Goal: Transaction & Acquisition: Purchase product/service

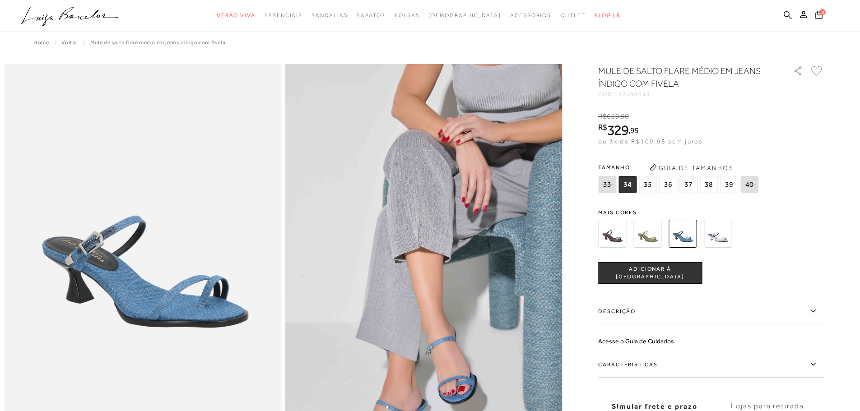
click at [680, 239] on img at bounding box center [682, 234] width 28 height 28
click at [656, 239] on img at bounding box center [647, 234] width 28 height 28
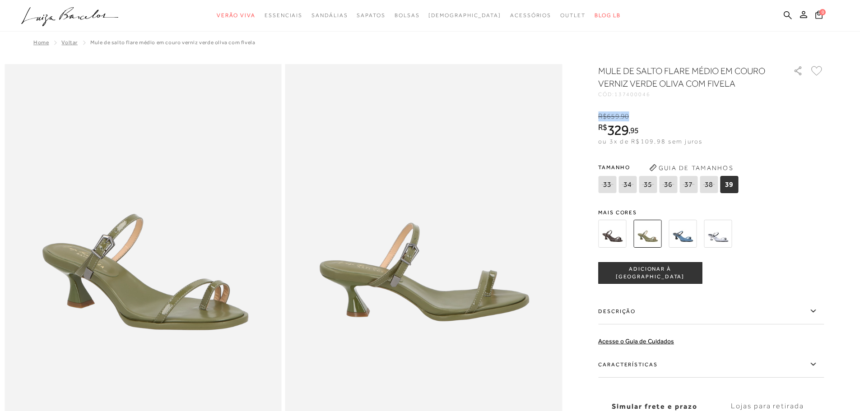
drag, startPoint x: 606, startPoint y: 118, endPoint x: 646, endPoint y: 119, distance: 40.2
click at [646, 119] on div "R$ 659 , 90" at bounding box center [650, 116] width 104 height 10
click at [788, 12] on icon at bounding box center [787, 15] width 8 height 8
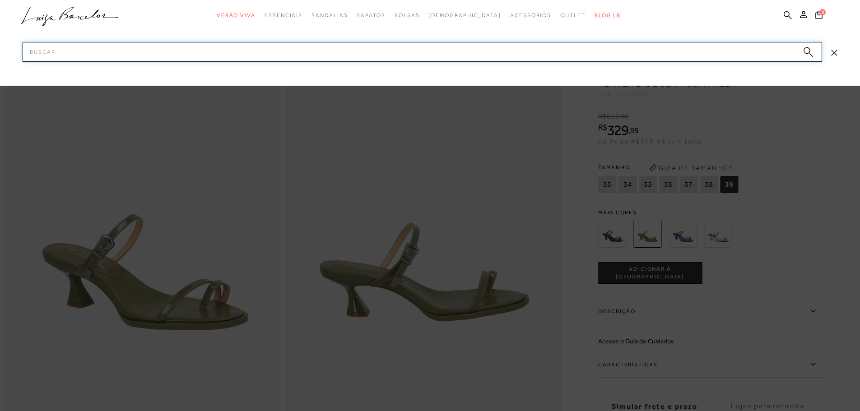
click at [492, 52] on input "Pesquisar" at bounding box center [422, 52] width 799 height 20
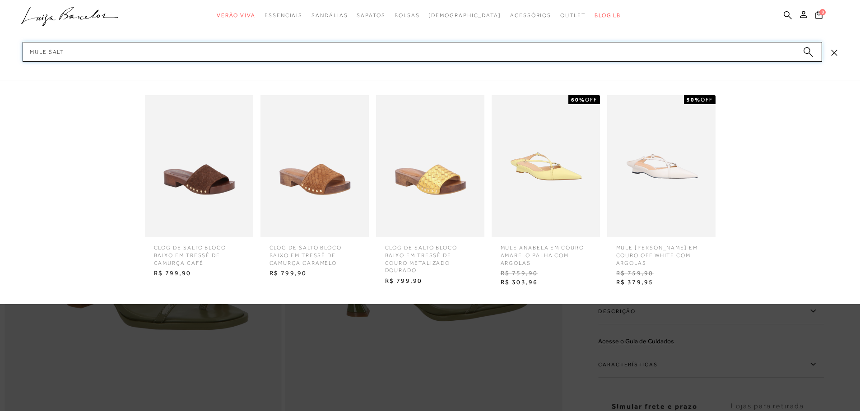
type input "MULE SALTO"
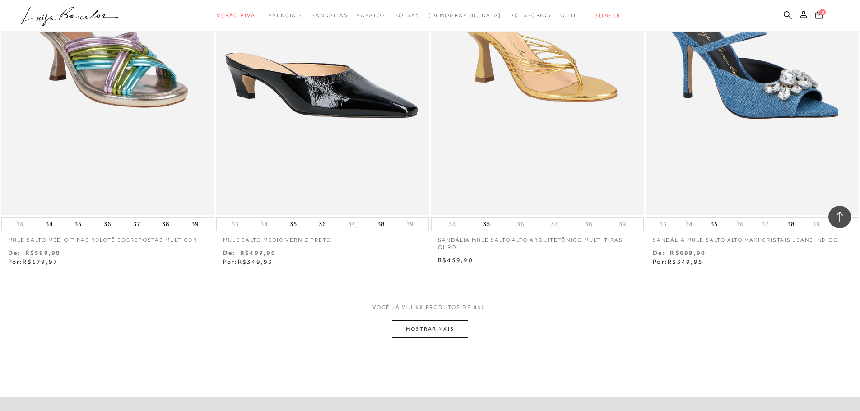
scroll to position [993, 0]
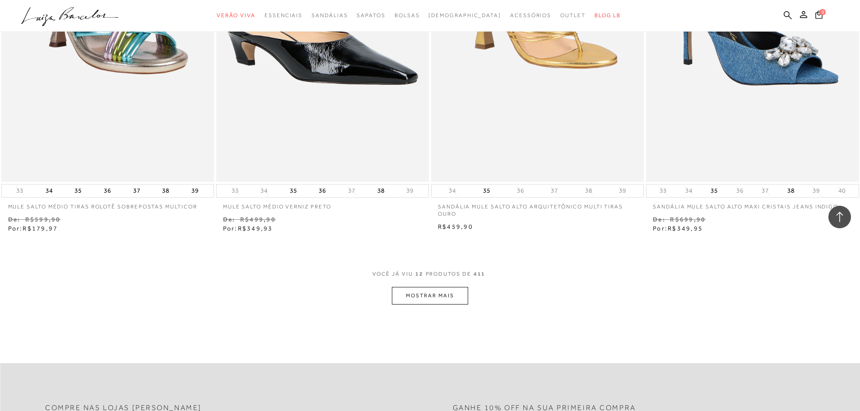
click at [440, 298] on button "MOSTRAR MAIS" at bounding box center [430, 296] width 76 height 18
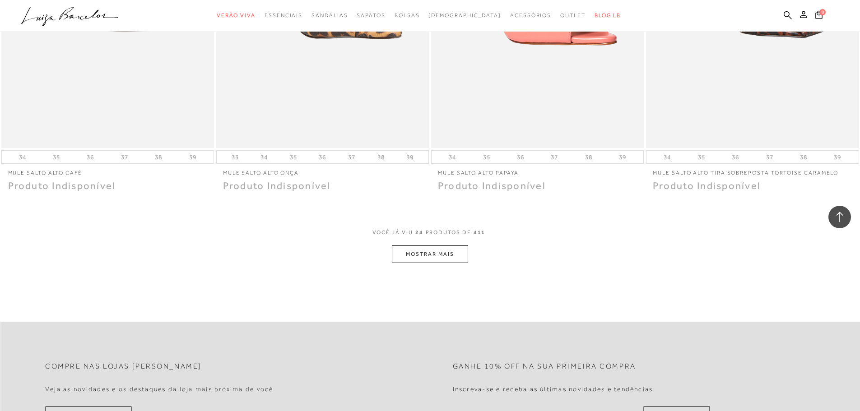
scroll to position [2256, 0]
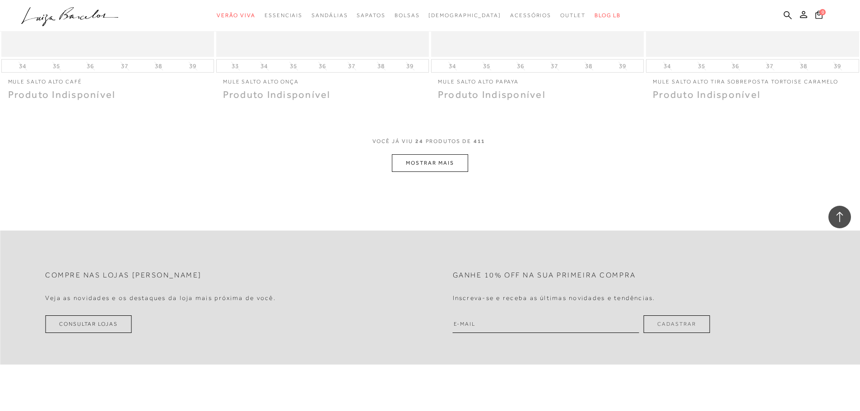
click at [455, 143] on span "PRODUTOS DE" at bounding box center [448, 142] width 46 height 8
click at [453, 153] on div "VOCê JÁ VIU 24 PRODUTOS DE 411" at bounding box center [430, 146] width 116 height 17
click at [456, 165] on button "MOSTRAR MAIS" at bounding box center [430, 163] width 76 height 18
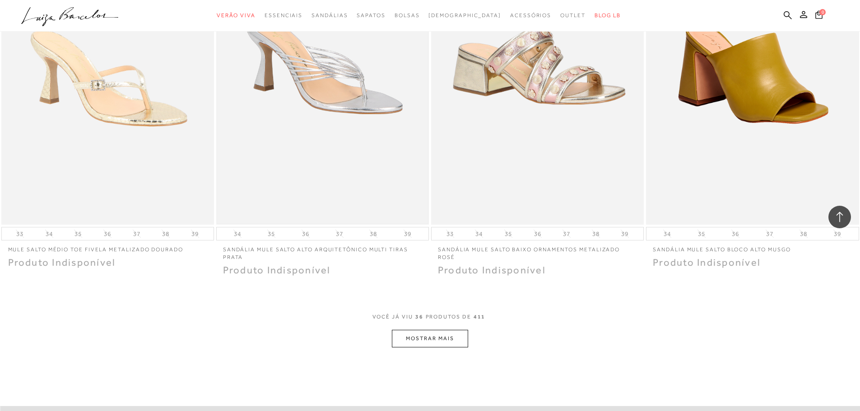
scroll to position [3204, 0]
click at [455, 344] on button "MOSTRAR MAIS" at bounding box center [430, 338] width 76 height 18
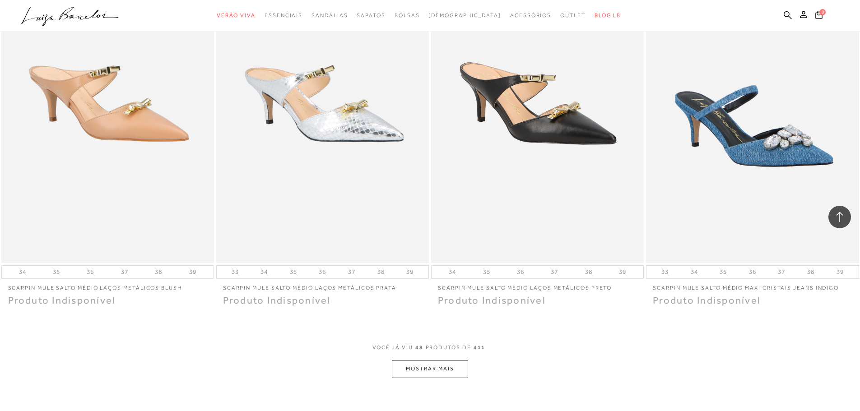
scroll to position [4512, 0]
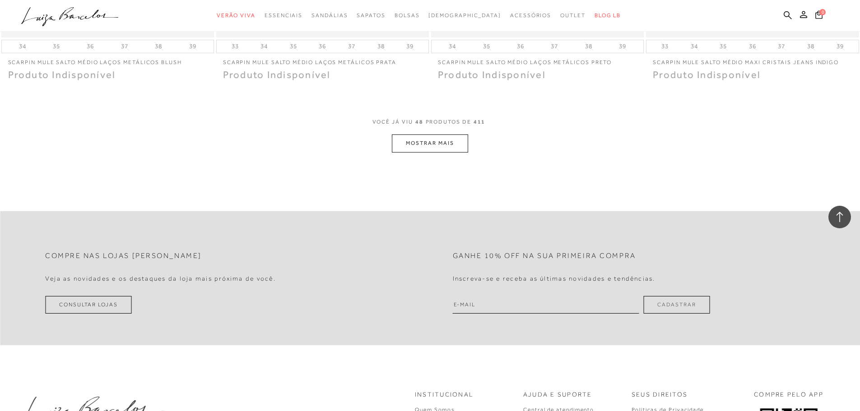
click at [430, 145] on button "MOSTRAR MAIS" at bounding box center [430, 143] width 76 height 18
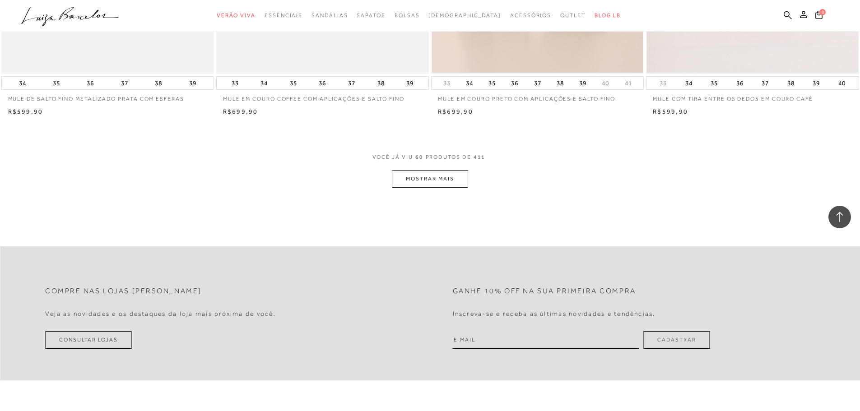
scroll to position [5685, 0]
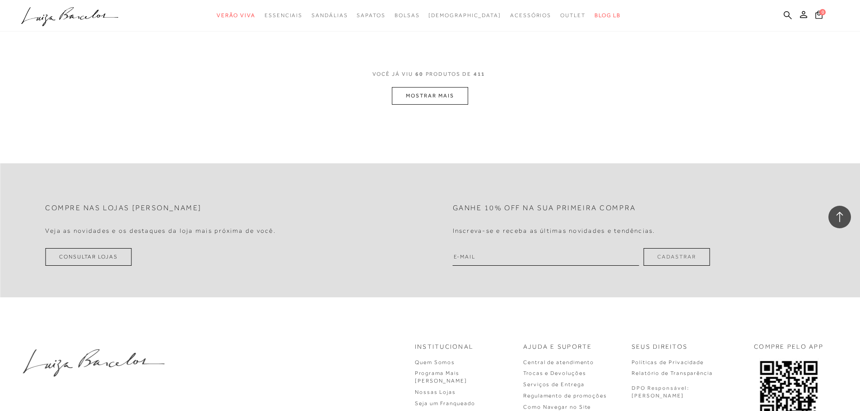
click at [450, 100] on button "MOSTRAR MAIS" at bounding box center [430, 96] width 76 height 18
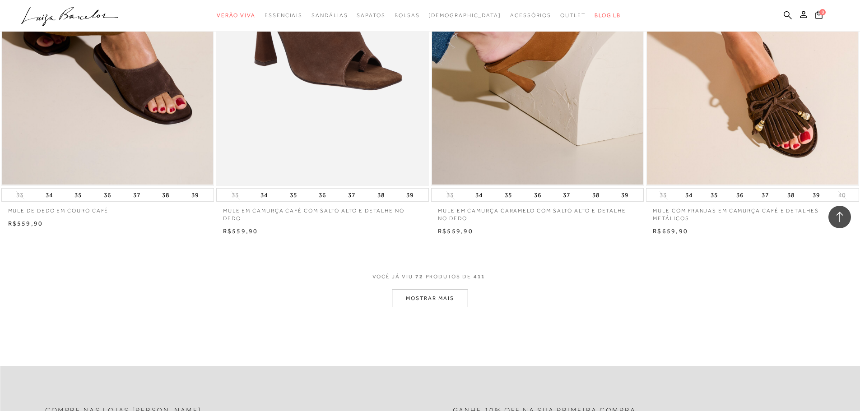
scroll to position [6723, 0]
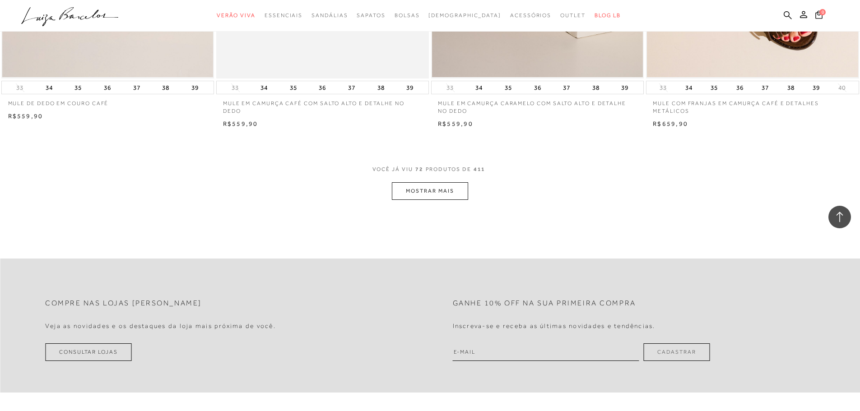
click at [449, 184] on button "MOSTRAR MAIS" at bounding box center [430, 191] width 76 height 18
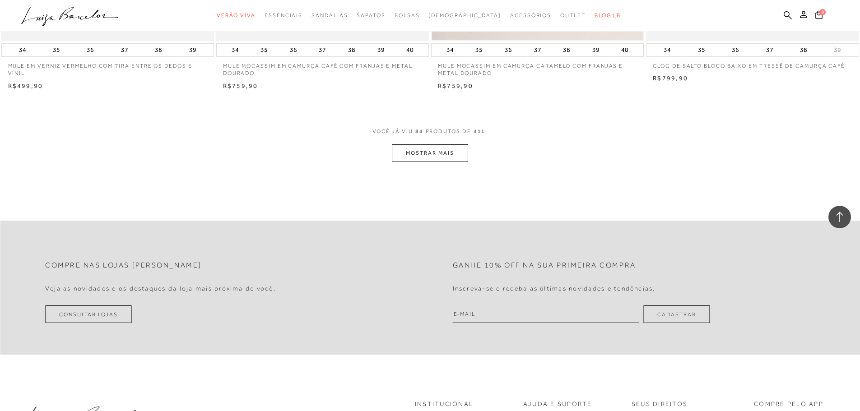
scroll to position [7896, 0]
click at [453, 152] on button "MOSTRAR MAIS" at bounding box center [430, 151] width 76 height 18
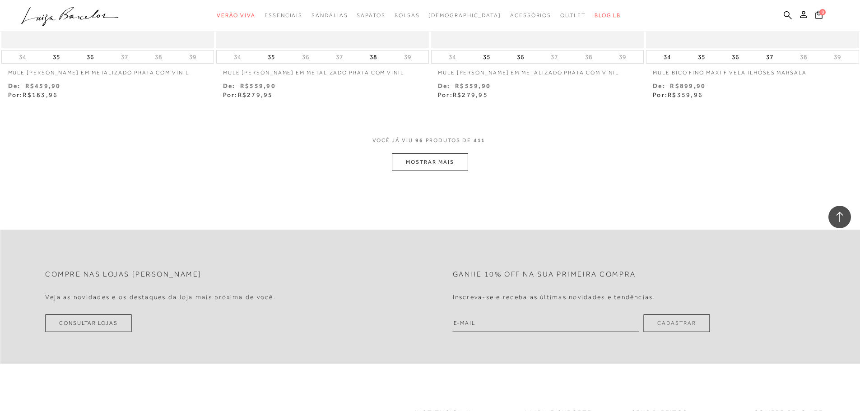
scroll to position [9024, 0]
click at [448, 157] on button "MOSTRAR MAIS" at bounding box center [430, 162] width 76 height 18
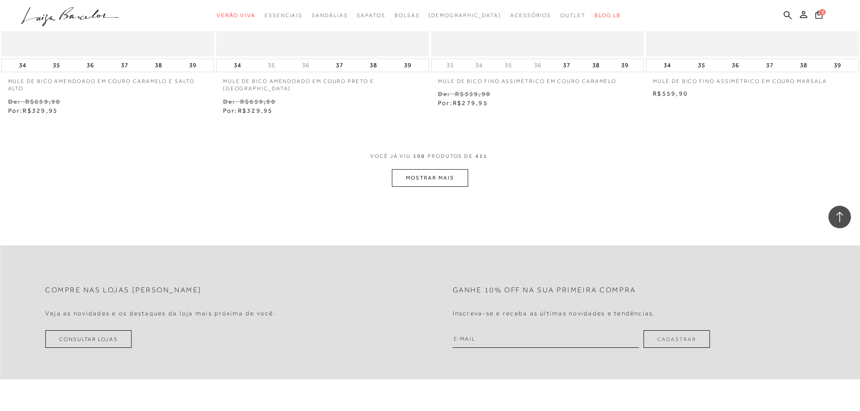
scroll to position [10277, 0]
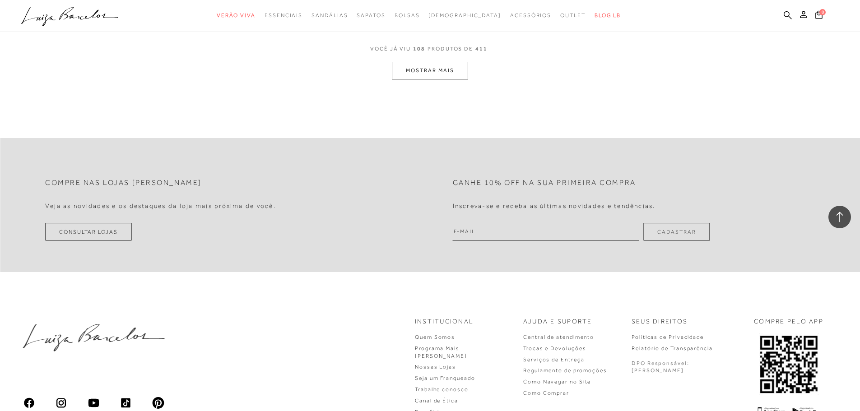
click at [448, 79] on button "MOSTRAR MAIS" at bounding box center [430, 71] width 76 height 18
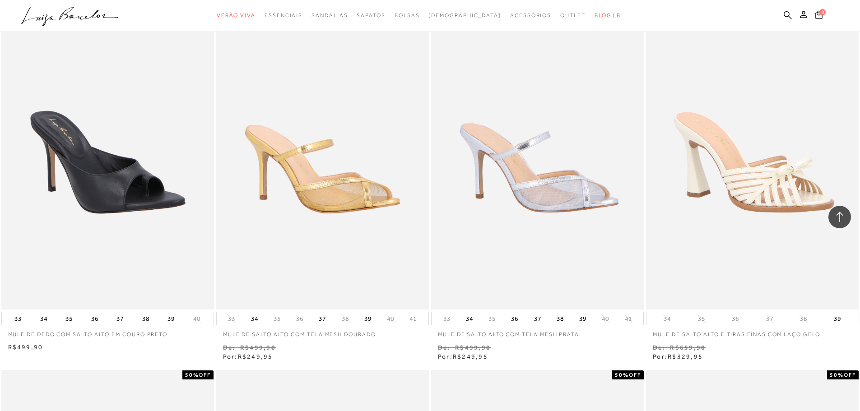
scroll to position [10717, 0]
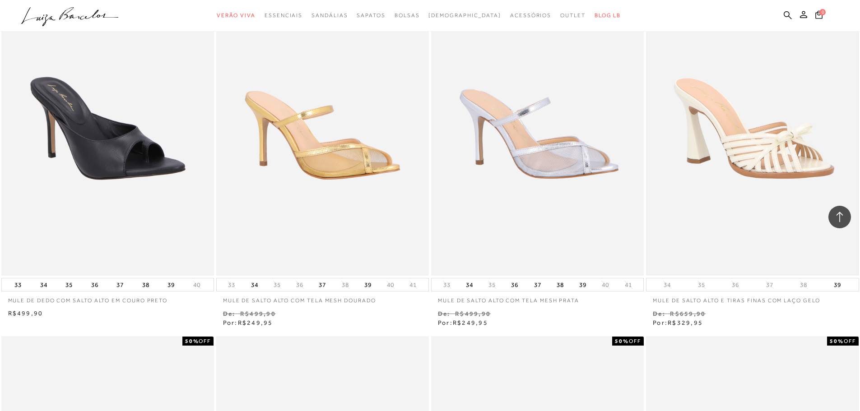
click at [742, 155] on img at bounding box center [752, 116] width 211 height 316
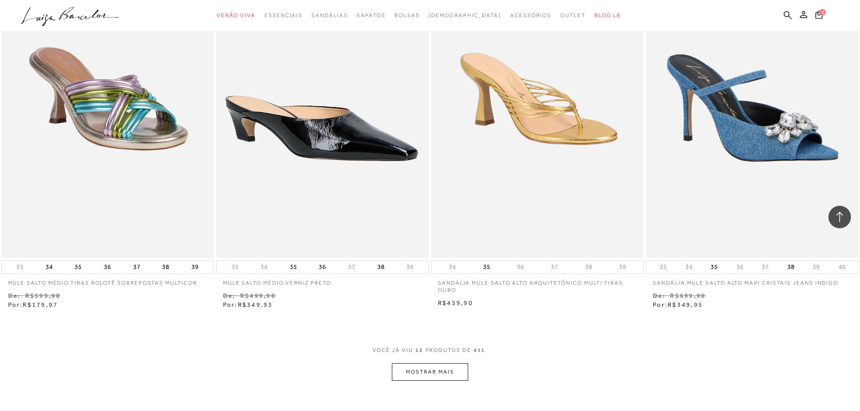
scroll to position [993, 0]
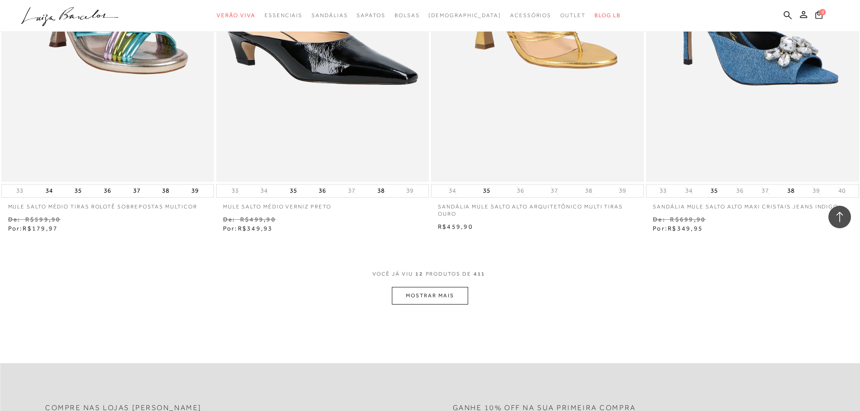
click at [578, 95] on img at bounding box center [537, 22] width 211 height 316
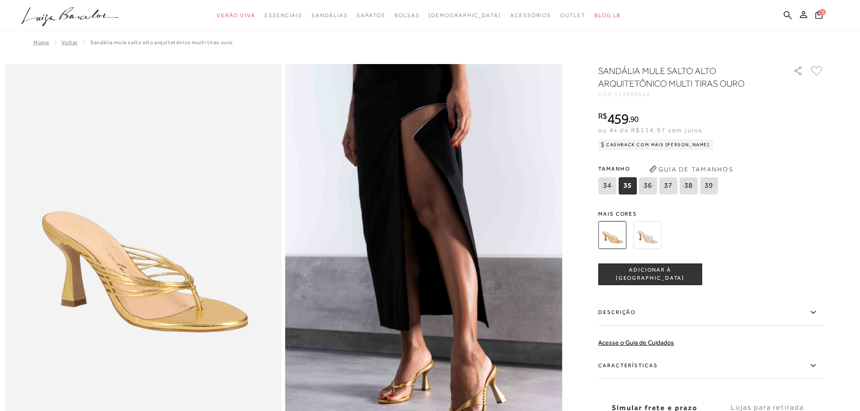
click at [661, 240] on img at bounding box center [647, 235] width 28 height 28
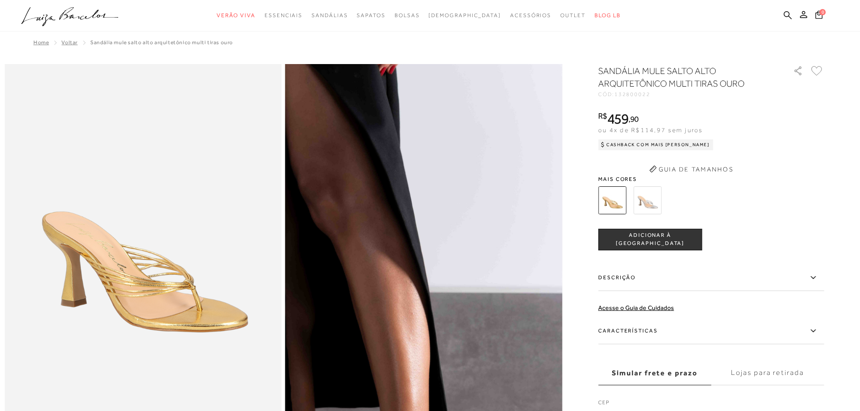
scroll to position [6, 0]
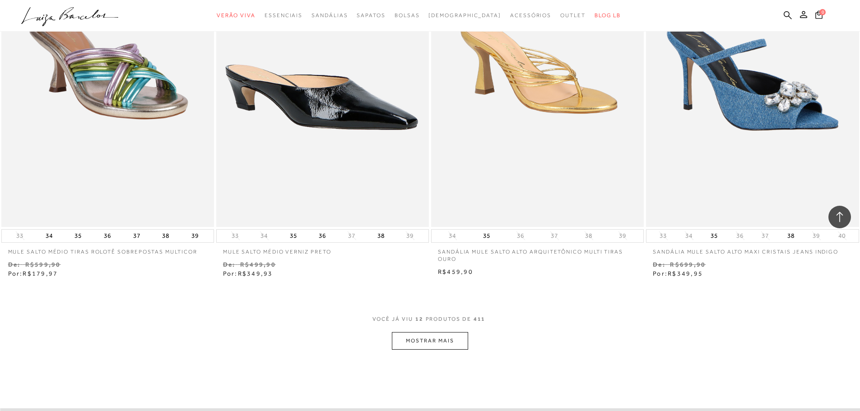
scroll to position [1083, 0]
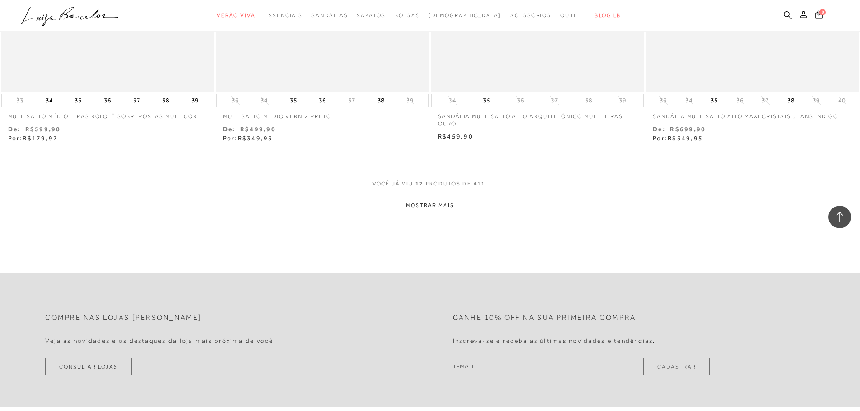
click at [425, 201] on button "MOSTRAR MAIS" at bounding box center [430, 206] width 76 height 18
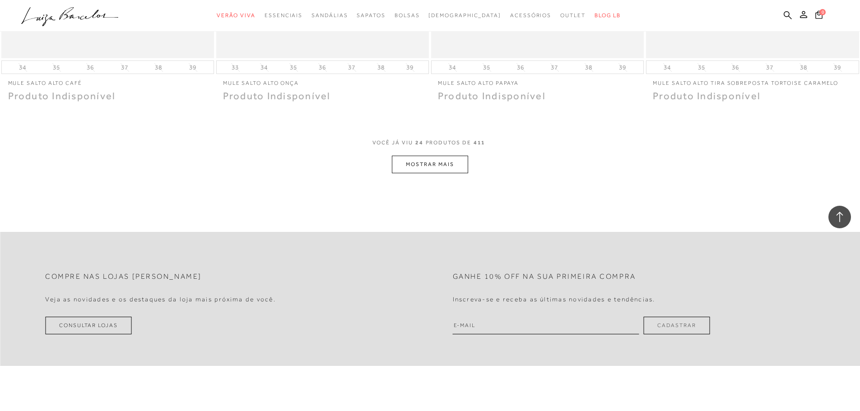
scroll to position [2256, 0]
click at [425, 166] on button "MOSTRAR MAIS" at bounding box center [430, 163] width 76 height 18
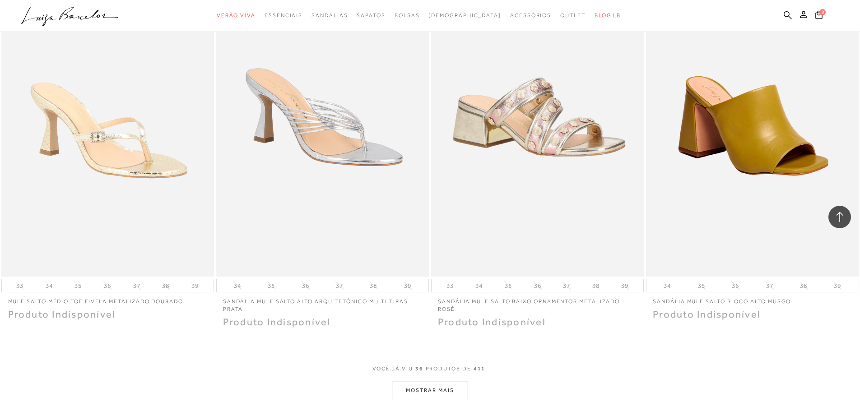
scroll to position [3204, 0]
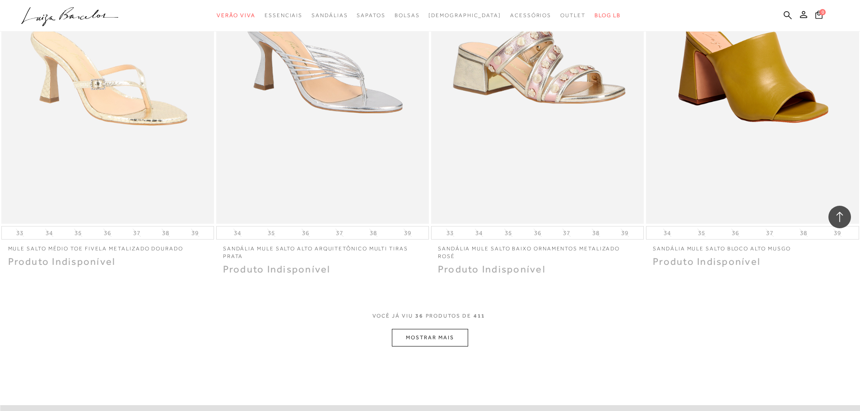
click at [440, 341] on button "MOSTRAR MAIS" at bounding box center [430, 338] width 76 height 18
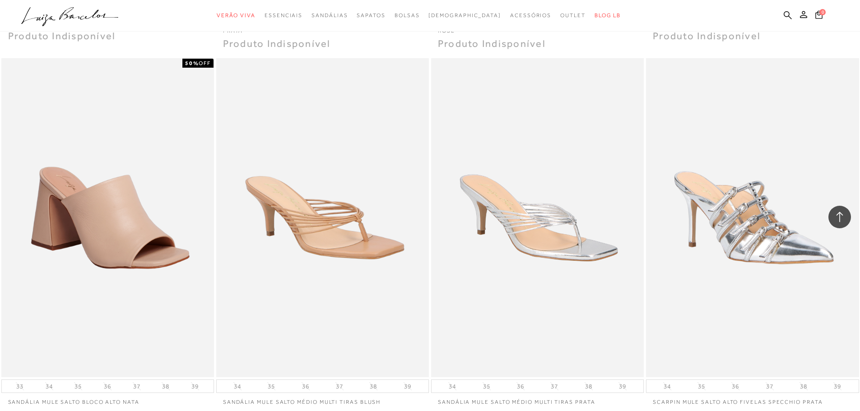
scroll to position [3610, 0]
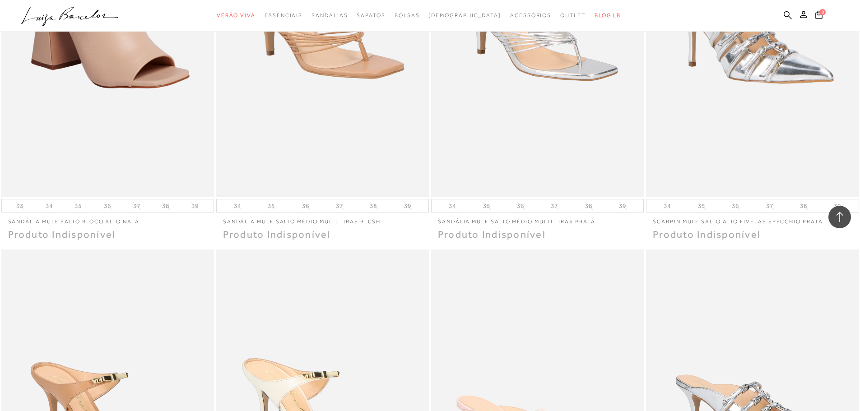
click at [351, 73] on img at bounding box center [322, 37] width 211 height 316
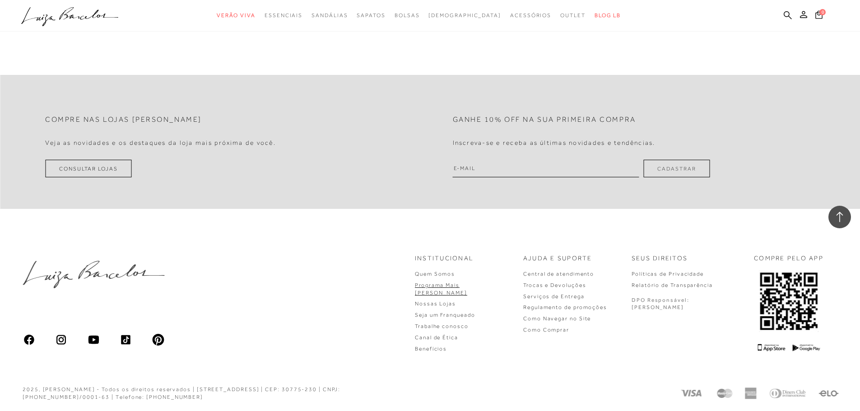
scroll to position [1146, 0]
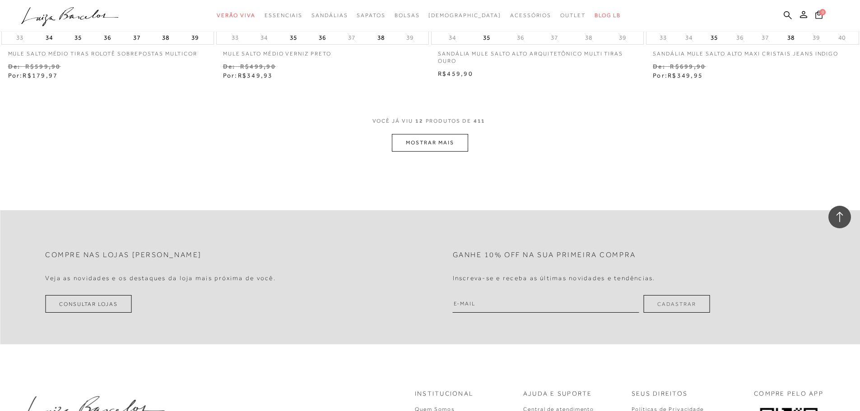
click at [433, 143] on button "MOSTRAR MAIS" at bounding box center [430, 143] width 76 height 18
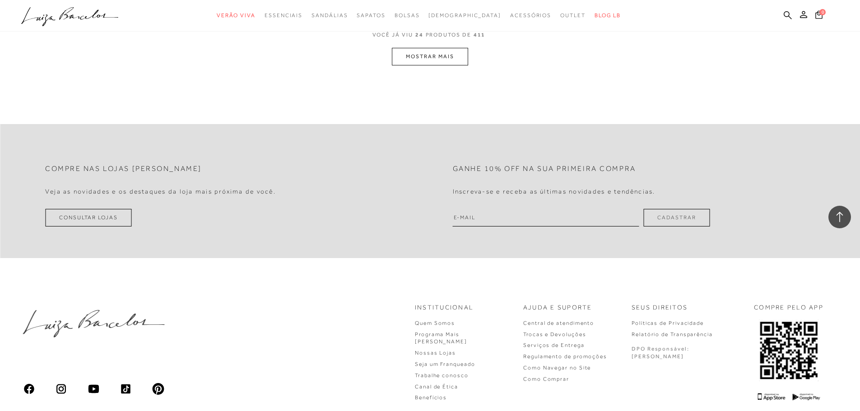
scroll to position [2364, 0]
click at [418, 62] on button "MOSTRAR MAIS" at bounding box center [430, 55] width 76 height 18
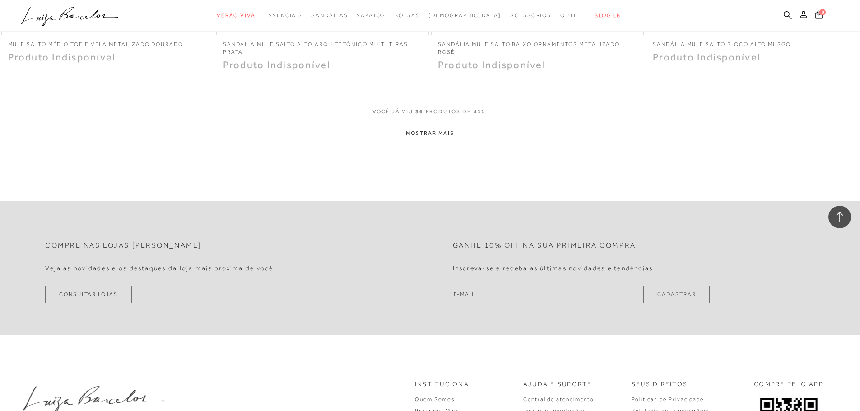
scroll to position [3486, 0]
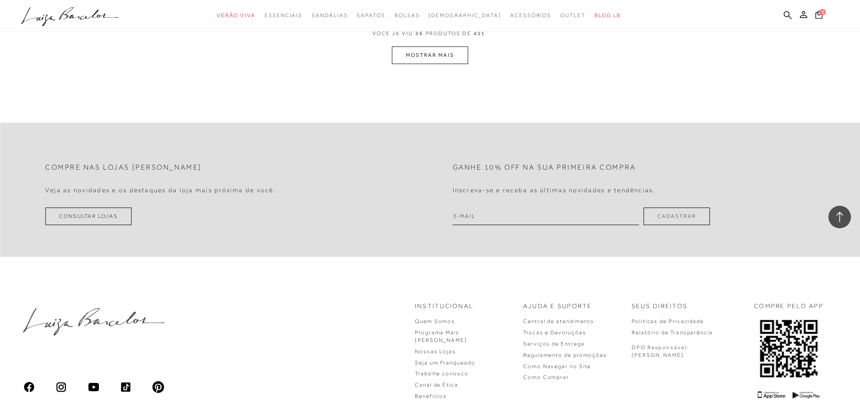
click at [446, 47] on button "MOSTRAR MAIS" at bounding box center [430, 55] width 76 height 18
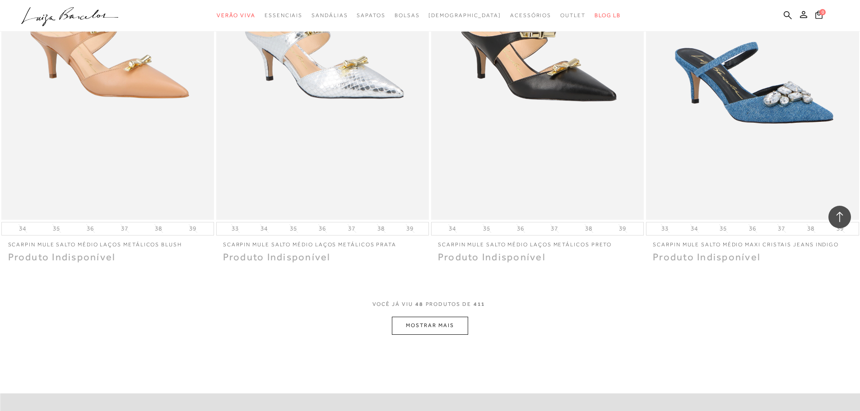
scroll to position [4332, 0]
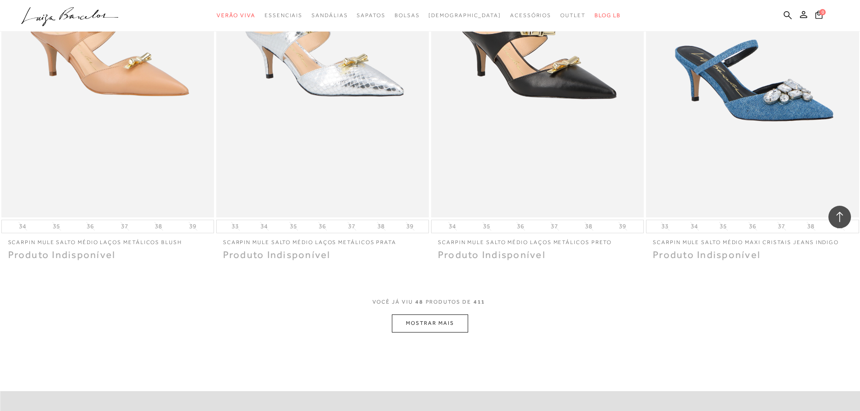
click at [419, 321] on button "MOSTRAR MAIS" at bounding box center [430, 323] width 76 height 18
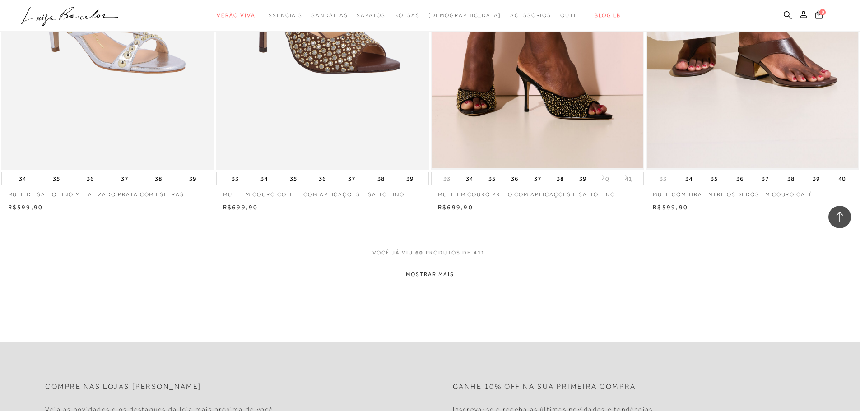
scroll to position [5550, 0]
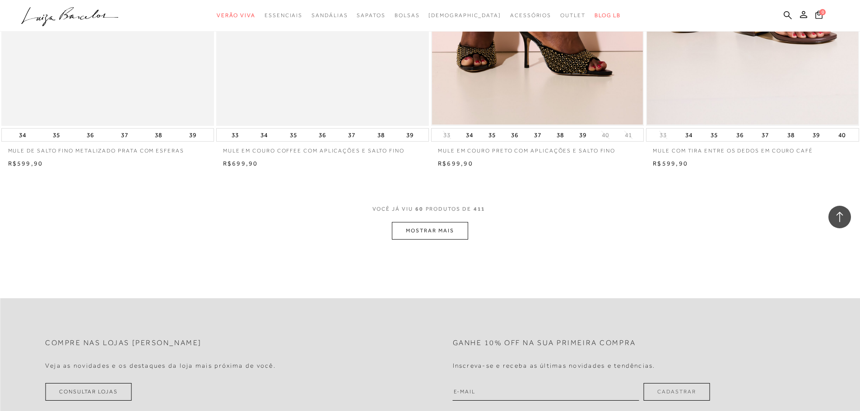
click at [428, 225] on button "MOSTRAR MAIS" at bounding box center [430, 231] width 76 height 18
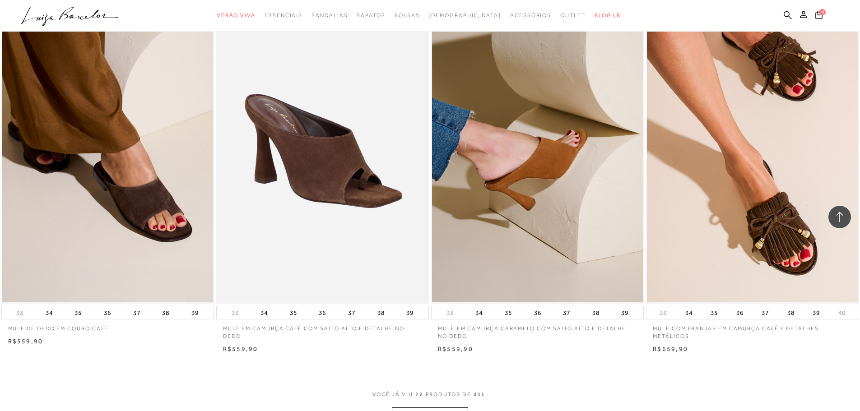
scroll to position [6588, 0]
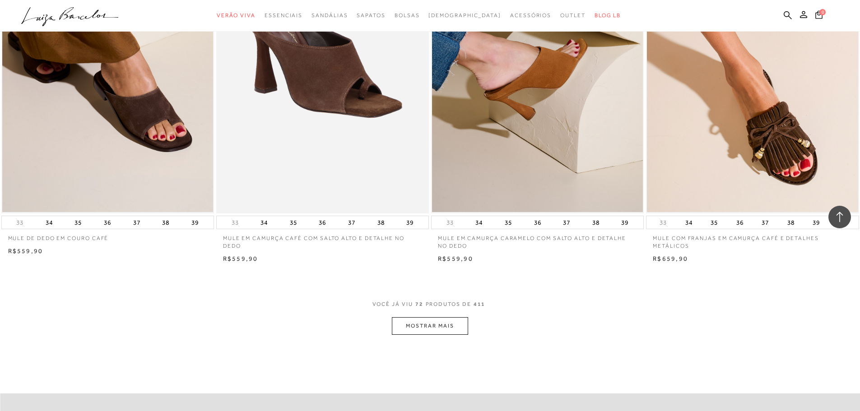
click at [430, 328] on button "MOSTRAR MAIS" at bounding box center [430, 326] width 76 height 18
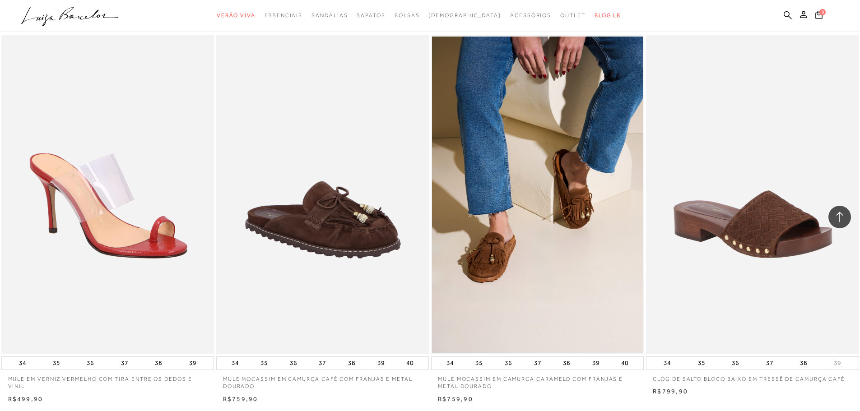
scroll to position [7806, 0]
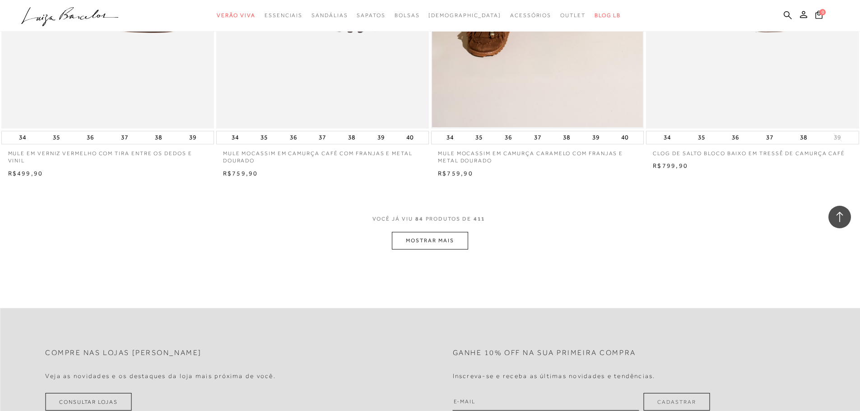
click at [447, 244] on button "MOSTRAR MAIS" at bounding box center [430, 241] width 76 height 18
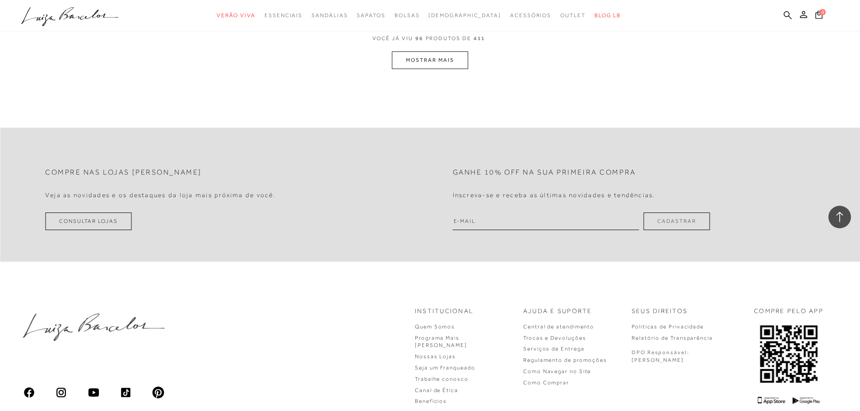
scroll to position [9070, 0]
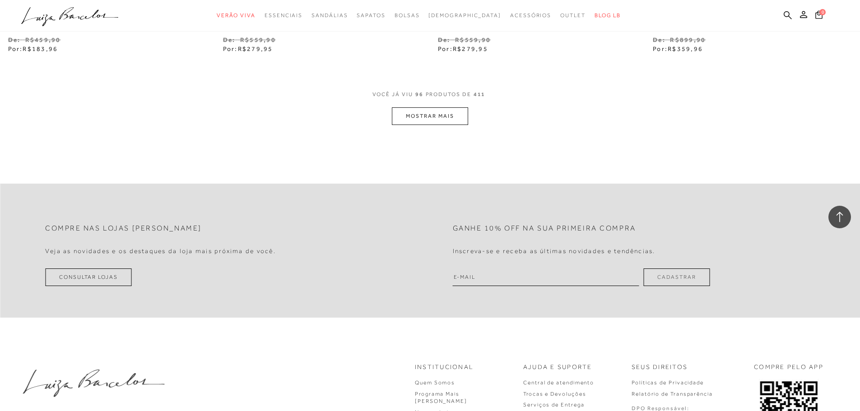
click at [444, 113] on button "MOSTRAR MAIS" at bounding box center [430, 116] width 76 height 18
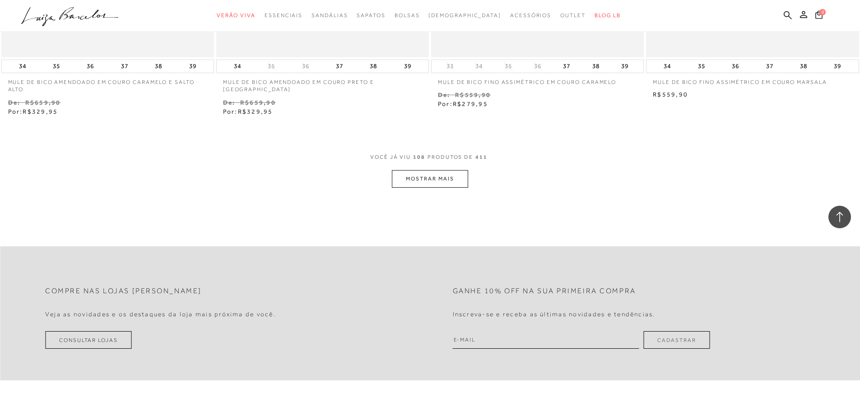
scroll to position [10288, 0]
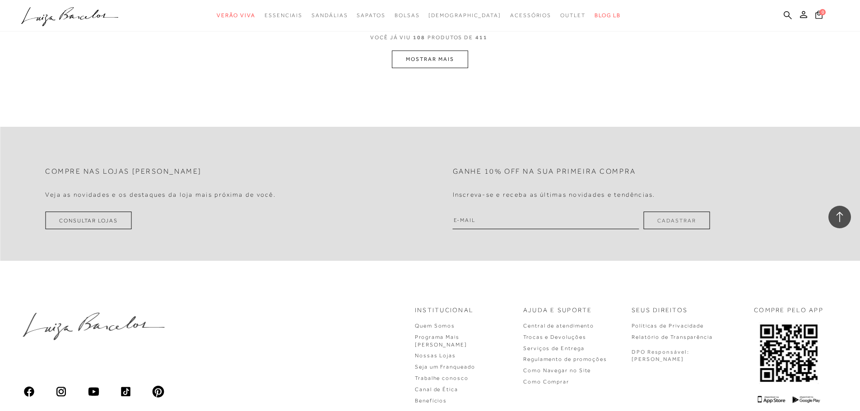
click at [447, 60] on button "MOSTRAR MAIS" at bounding box center [430, 60] width 76 height 18
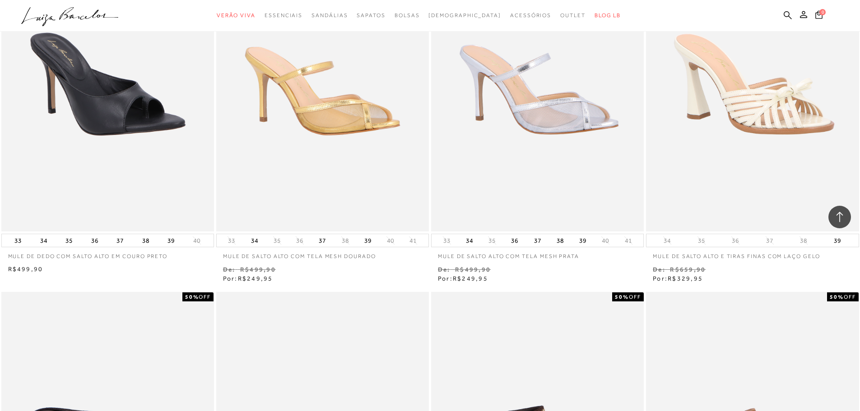
scroll to position [10764, 0]
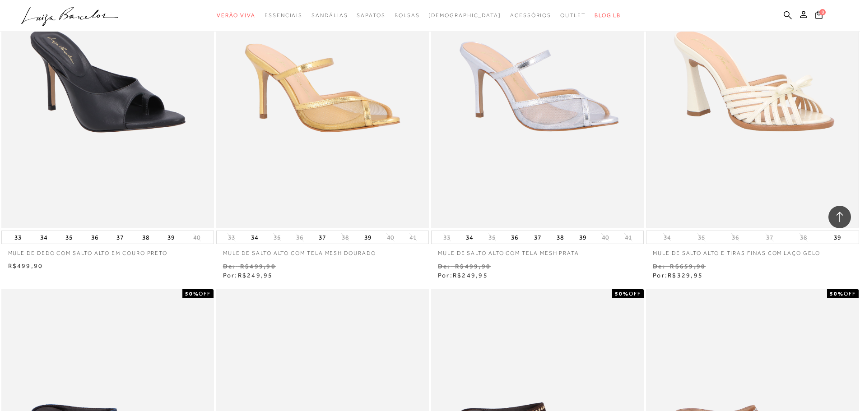
click at [797, 140] on img at bounding box center [752, 69] width 211 height 316
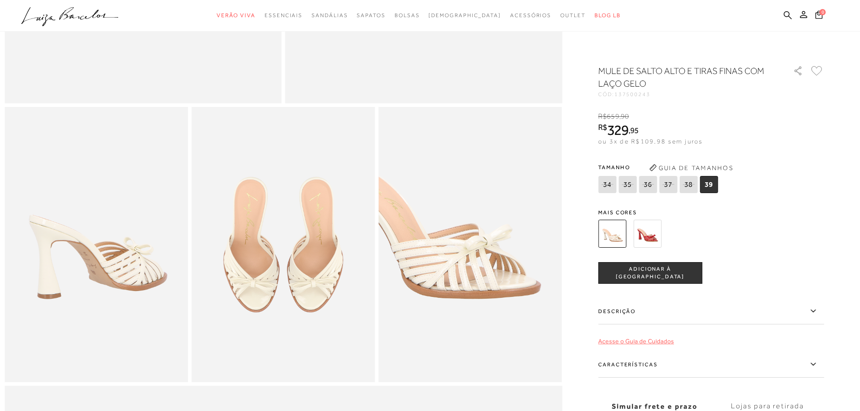
scroll to position [361, 0]
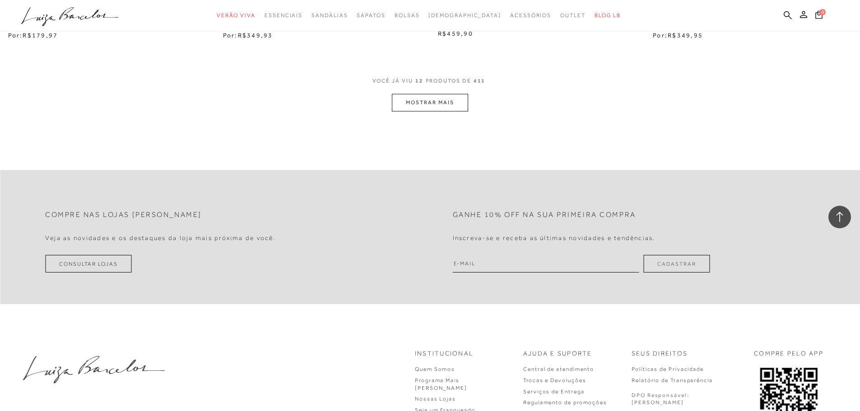
scroll to position [1100, 0]
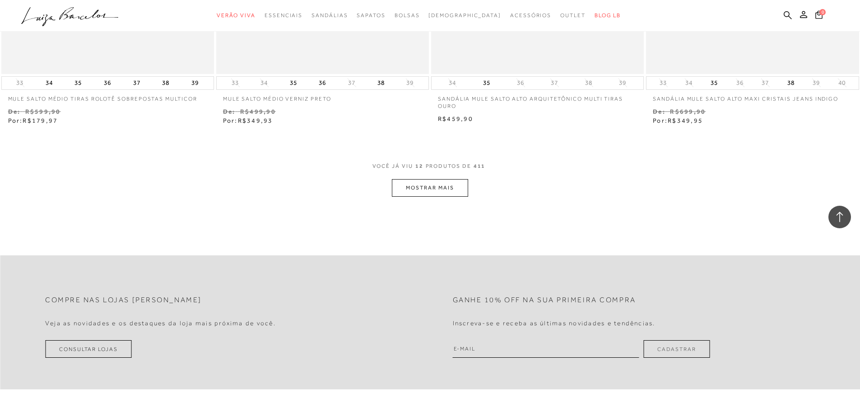
click at [450, 191] on button "MOSTRAR MAIS" at bounding box center [430, 188] width 76 height 18
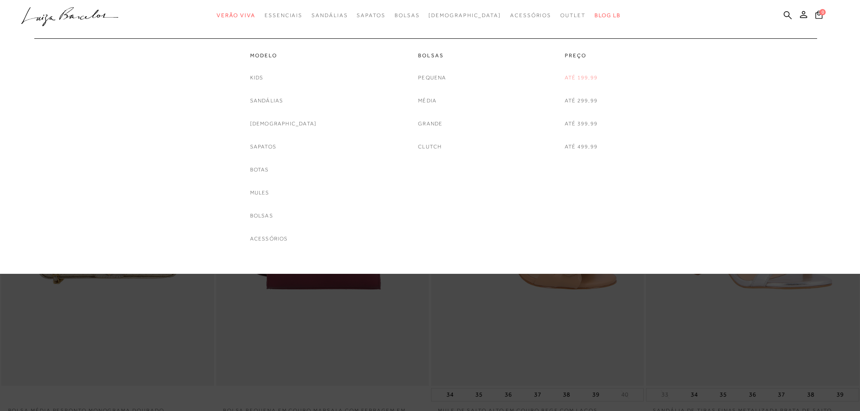
drag, startPoint x: 0, startPoint y: 0, endPoint x: 578, endPoint y: 78, distance: 583.2
click at [578, 78] on link "Até 199,99" at bounding box center [580, 77] width 33 height 9
click at [560, 12] on span "Outlet" at bounding box center [572, 15] width 25 height 6
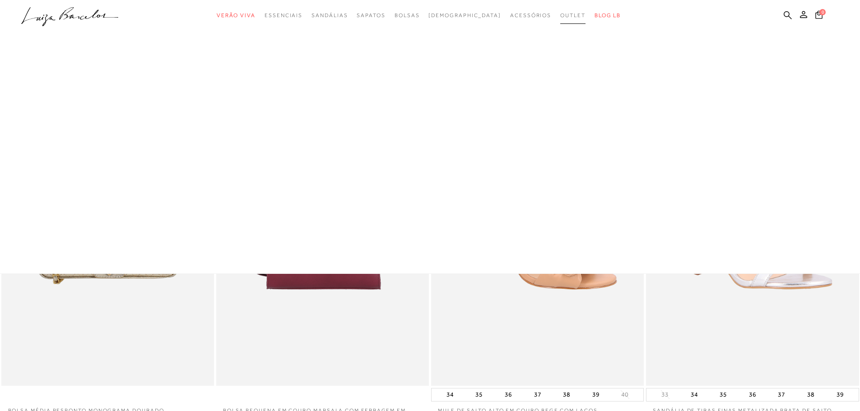
click at [560, 12] on span "Outlet" at bounding box center [572, 15] width 25 height 6
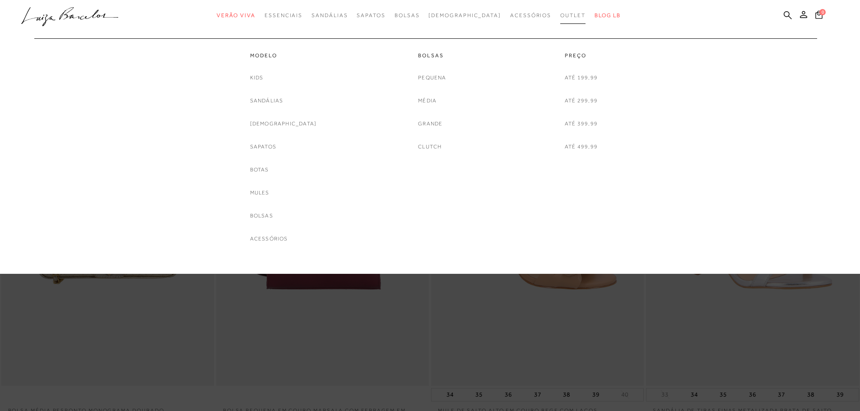
click at [560, 23] on link "Outlet" at bounding box center [572, 15] width 25 height 17
click at [581, 78] on link "Até 199,99" at bounding box center [580, 77] width 33 height 9
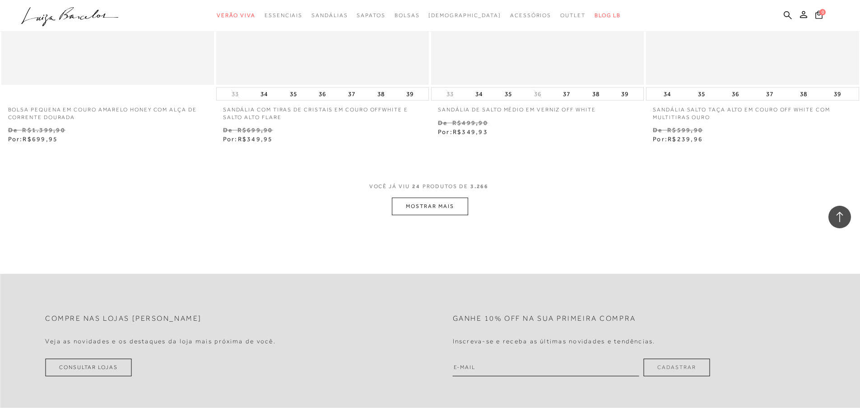
scroll to position [2256, 0]
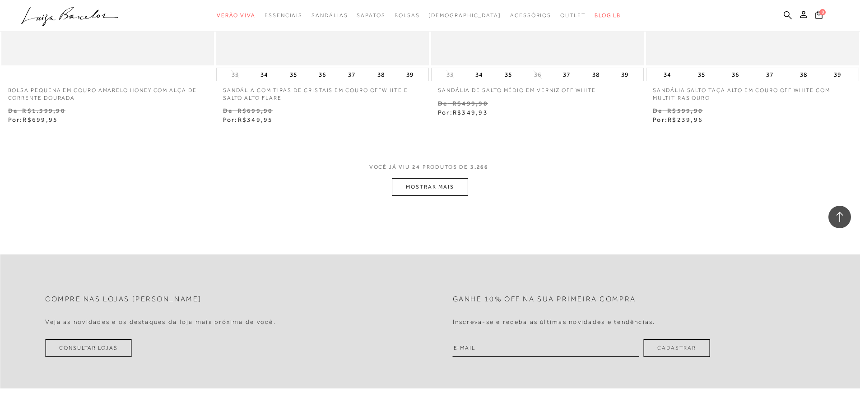
click at [439, 185] on button "MOSTRAR MAIS" at bounding box center [430, 187] width 76 height 18
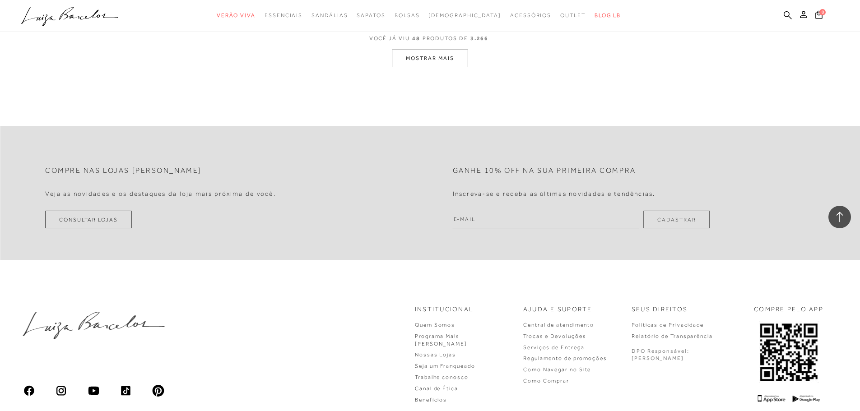
scroll to position [4647, 0]
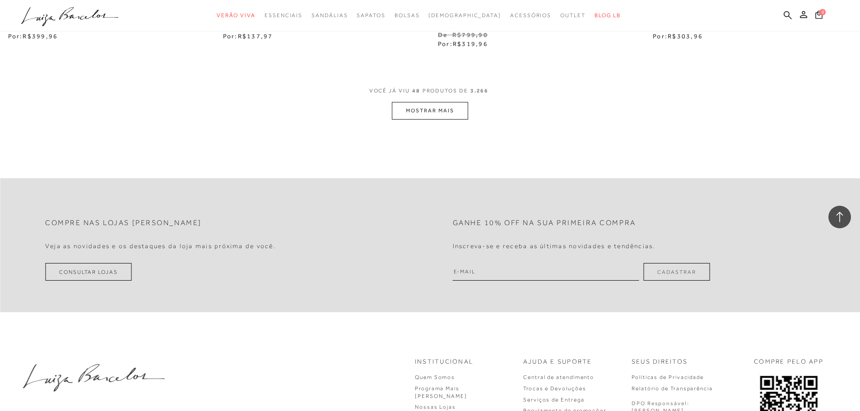
click at [438, 111] on button "MOSTRAR MAIS" at bounding box center [430, 111] width 76 height 18
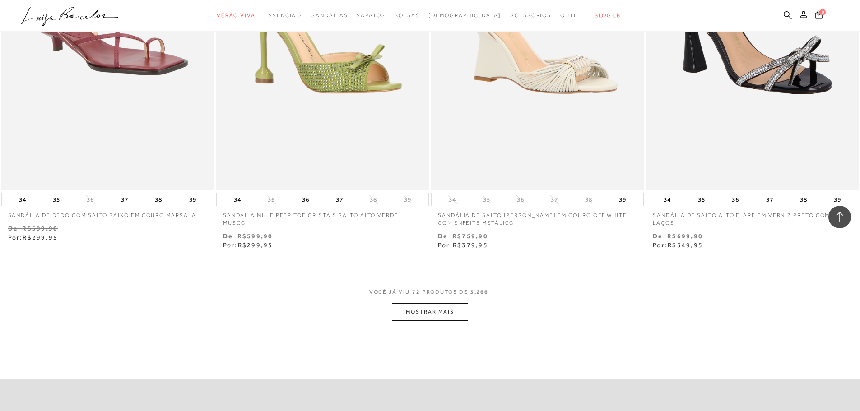
scroll to position [6768, 0]
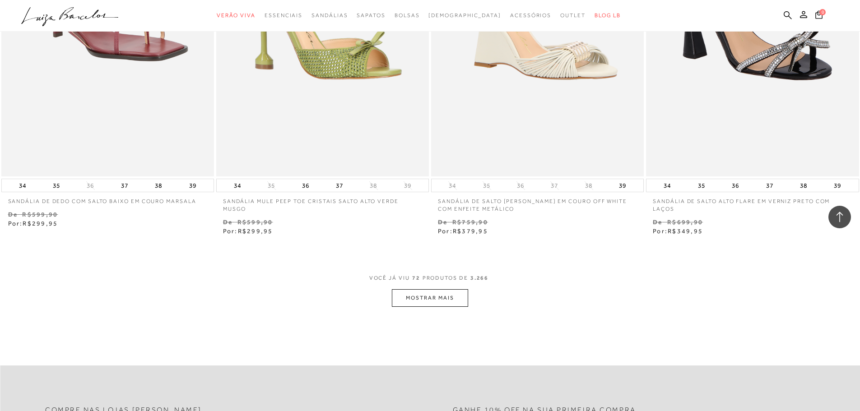
click at [449, 293] on button "MOSTRAR MAIS" at bounding box center [430, 298] width 76 height 18
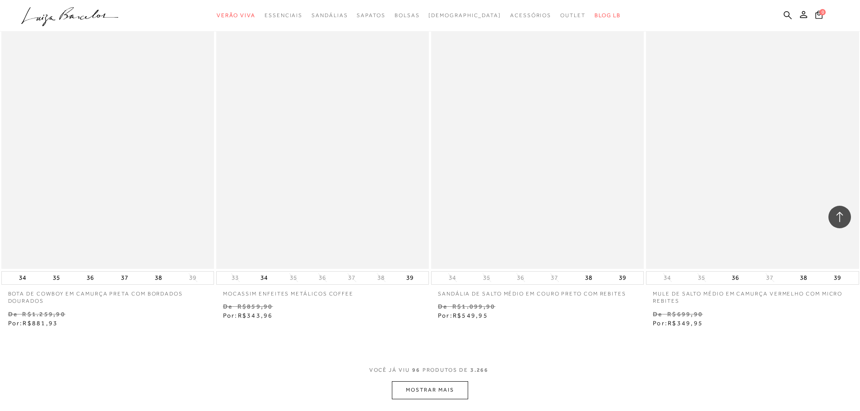
scroll to position [9159, 0]
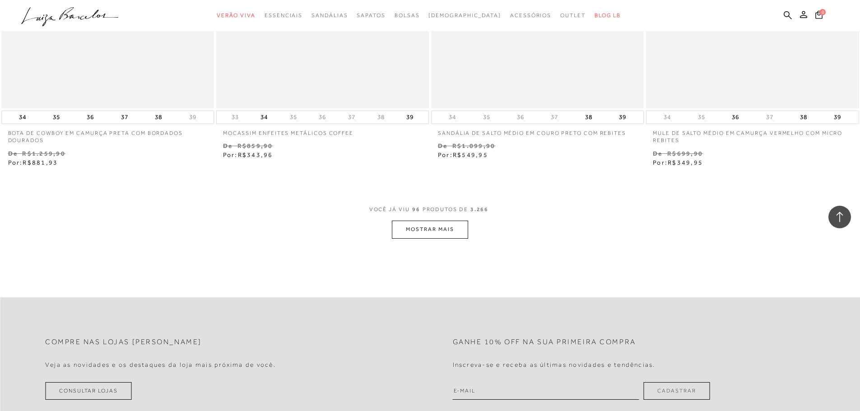
click at [433, 231] on button "MOSTRAR MAIS" at bounding box center [430, 230] width 76 height 18
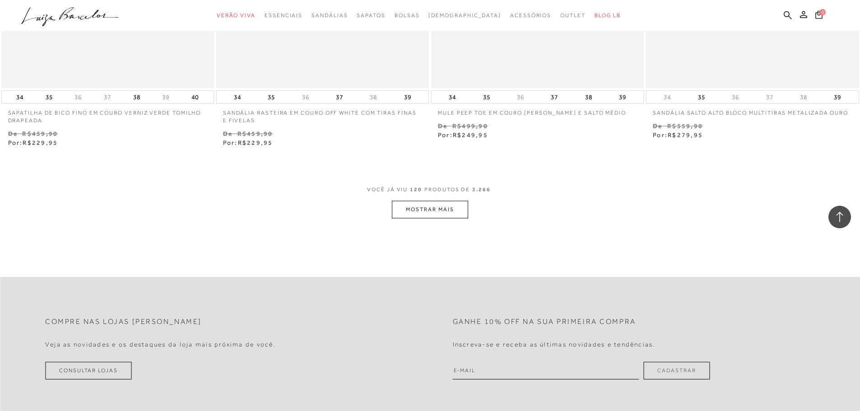
scroll to position [11506, 0]
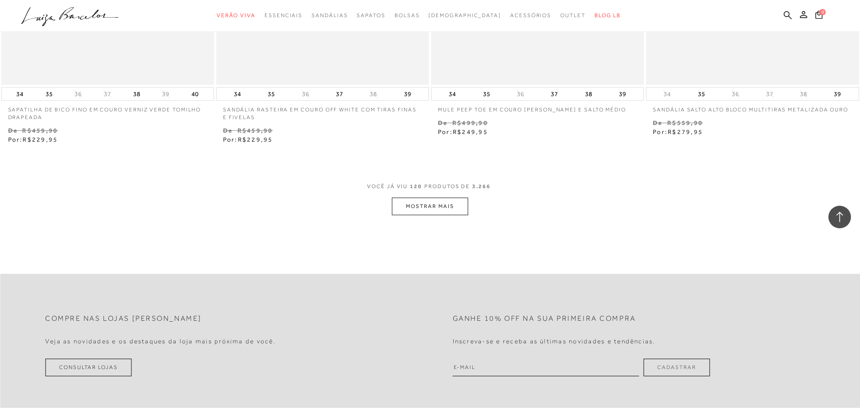
click at [412, 205] on button "MOSTRAR MAIS" at bounding box center [430, 207] width 76 height 18
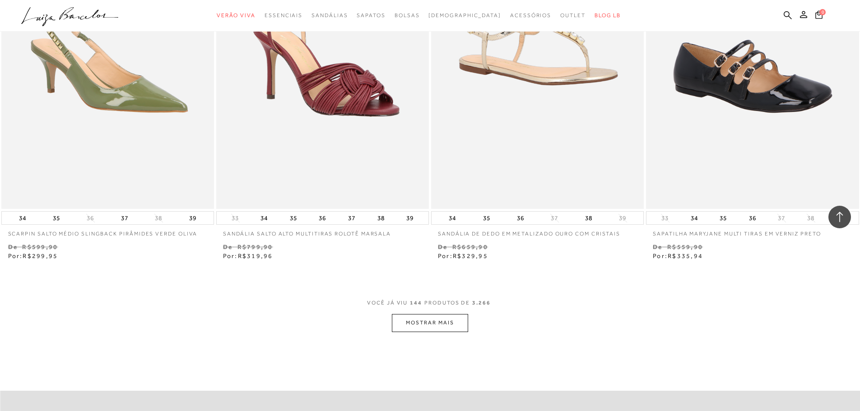
scroll to position [13717, 0]
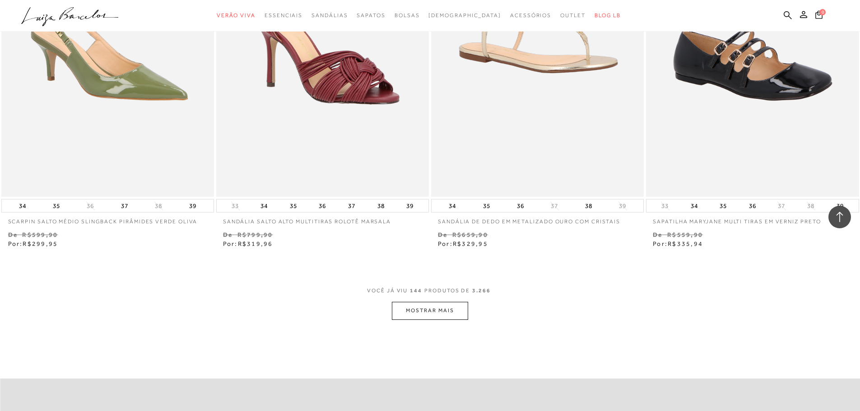
click at [432, 310] on button "MOSTRAR MAIS" at bounding box center [430, 311] width 76 height 18
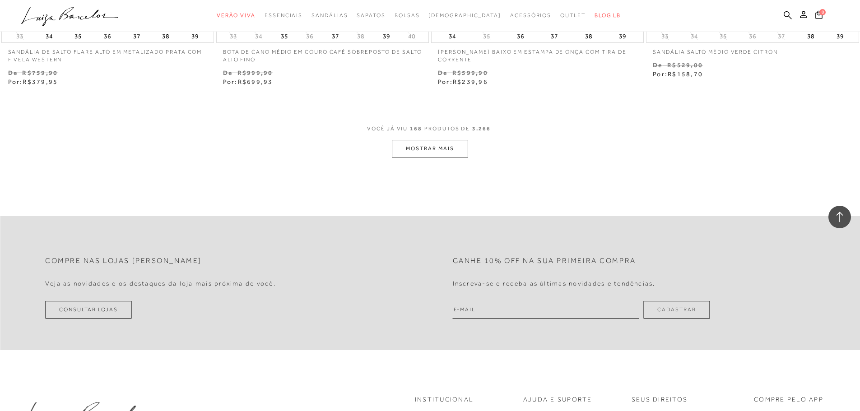
scroll to position [16198, 0]
click at [433, 147] on button "MOSTRAR MAIS" at bounding box center [430, 145] width 76 height 18
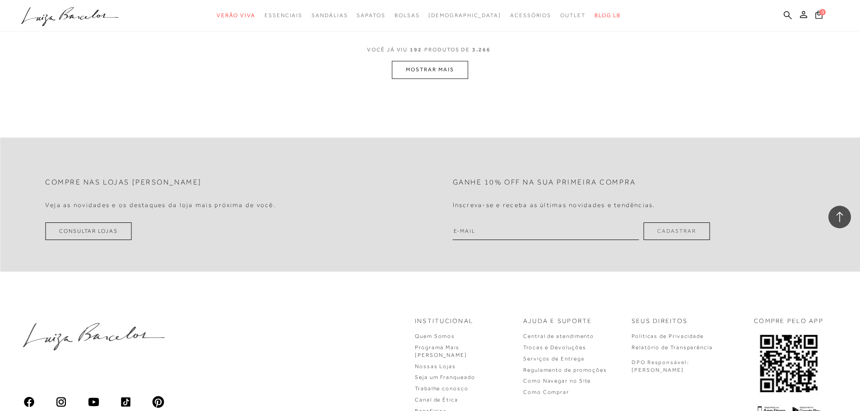
scroll to position [18590, 0]
click at [413, 64] on button "MOSTRAR MAIS" at bounding box center [430, 69] width 76 height 18
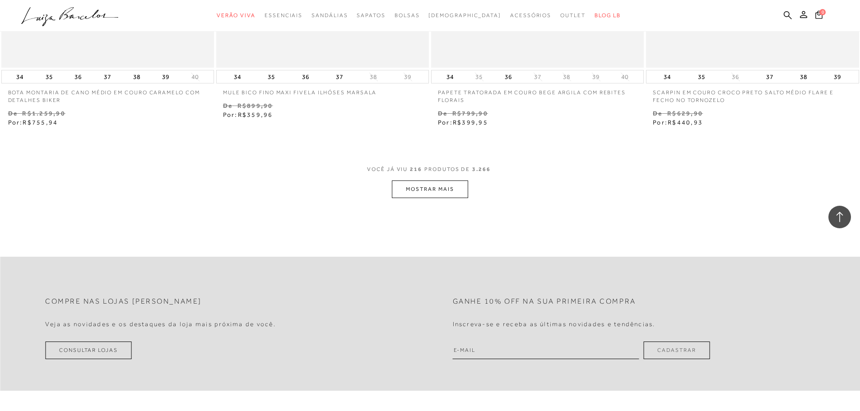
scroll to position [20800, 0]
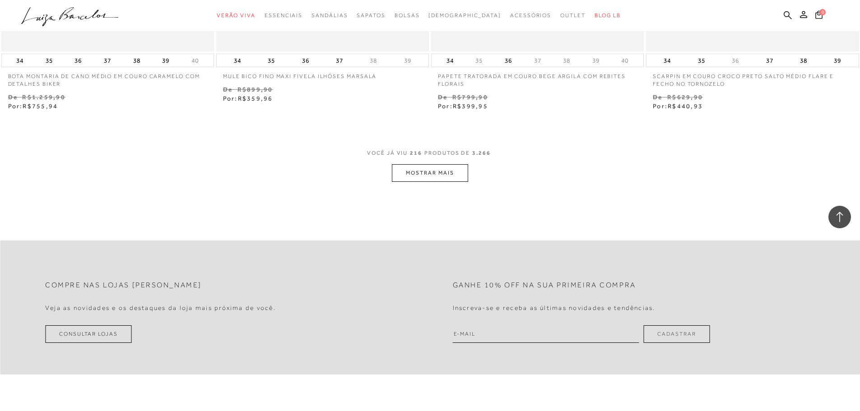
click at [421, 171] on button "MOSTRAR MAIS" at bounding box center [430, 173] width 76 height 18
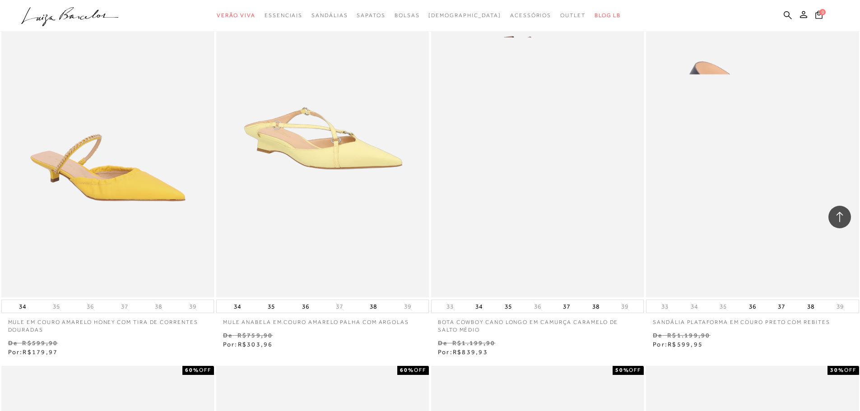
scroll to position [21342, 0]
